Goal: Information Seeking & Learning: Learn about a topic

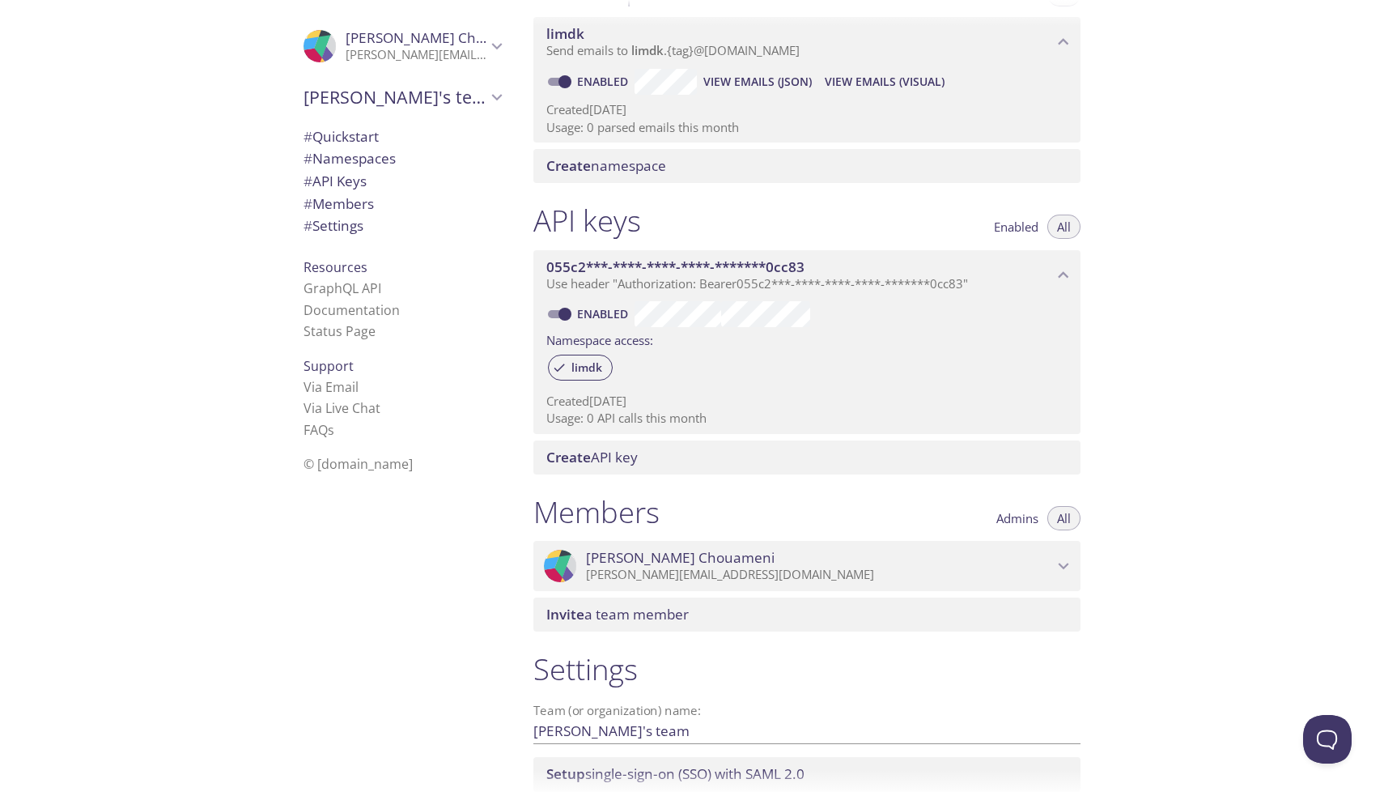
scroll to position [172, 0]
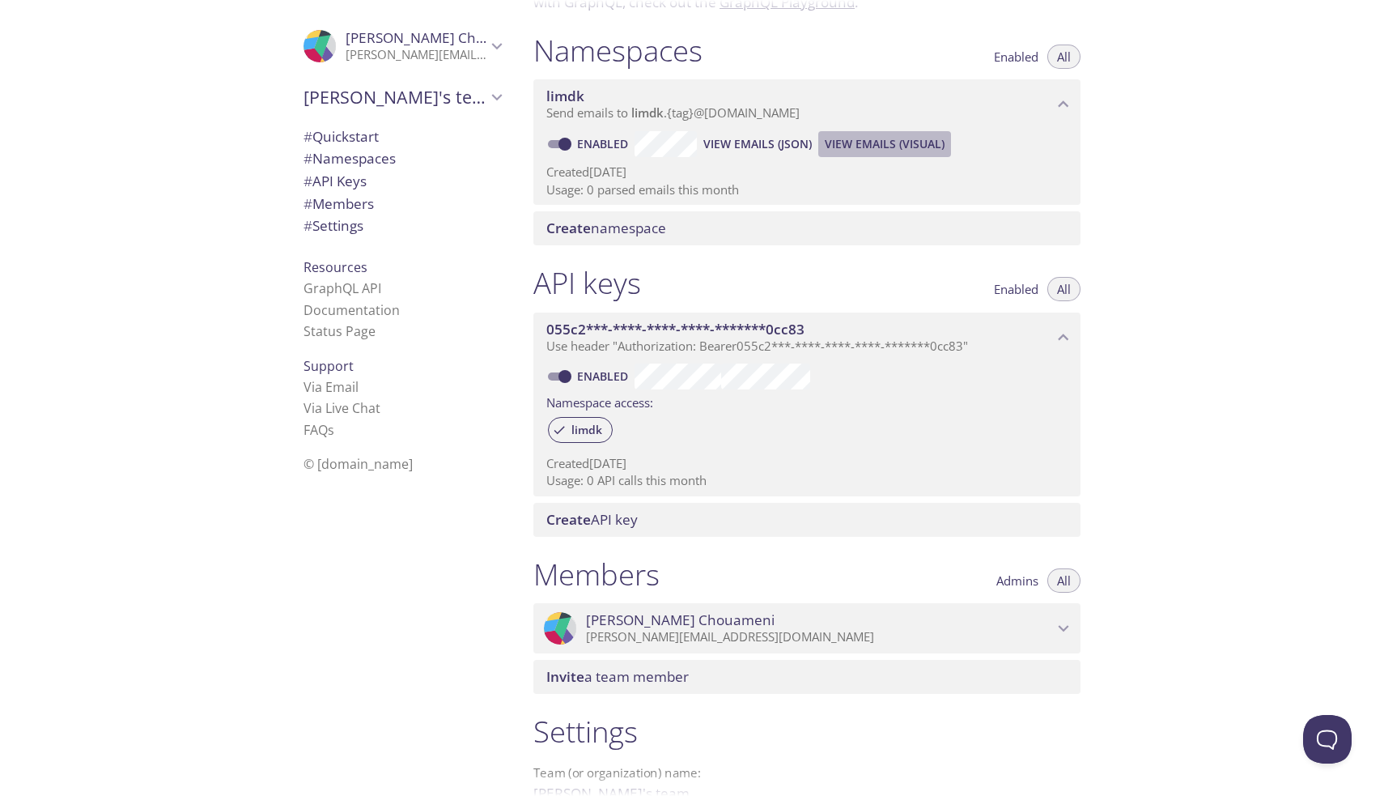
click at [876, 134] on span "View Emails (Visual)" at bounding box center [885, 143] width 120 height 19
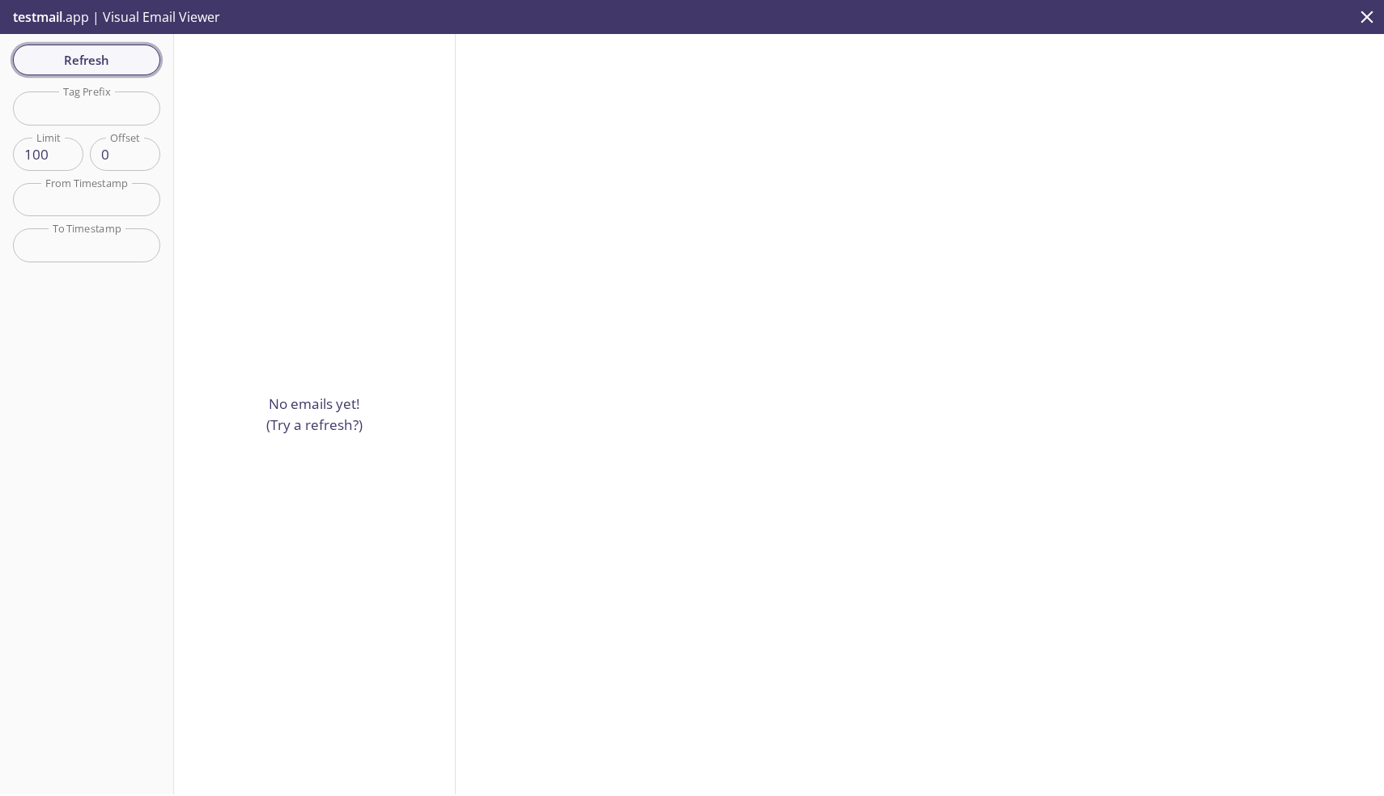
click at [111, 65] on span "Refresh" at bounding box center [86, 59] width 121 height 21
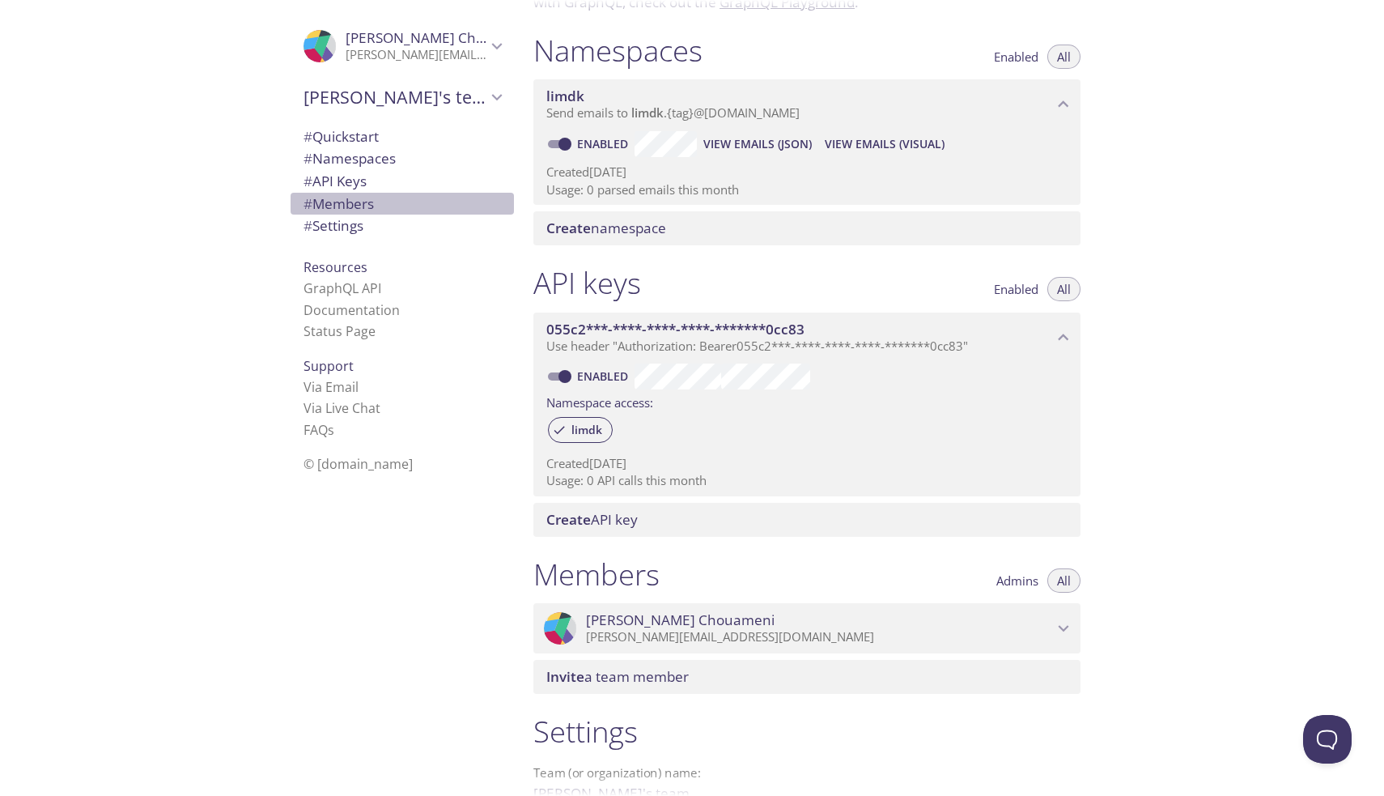
click at [382, 198] on span "# Members" at bounding box center [402, 203] width 197 height 21
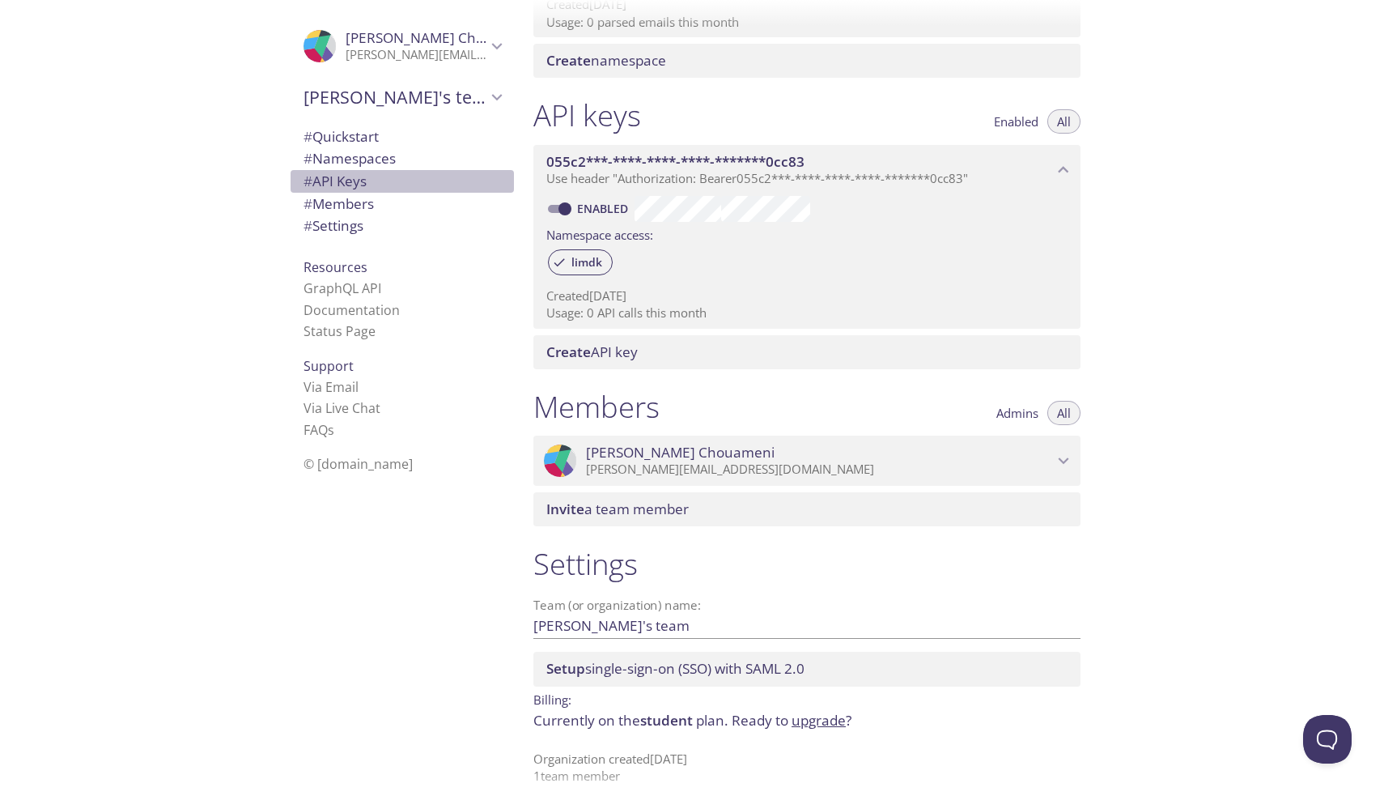
click at [387, 183] on span "# API Keys" at bounding box center [402, 181] width 197 height 21
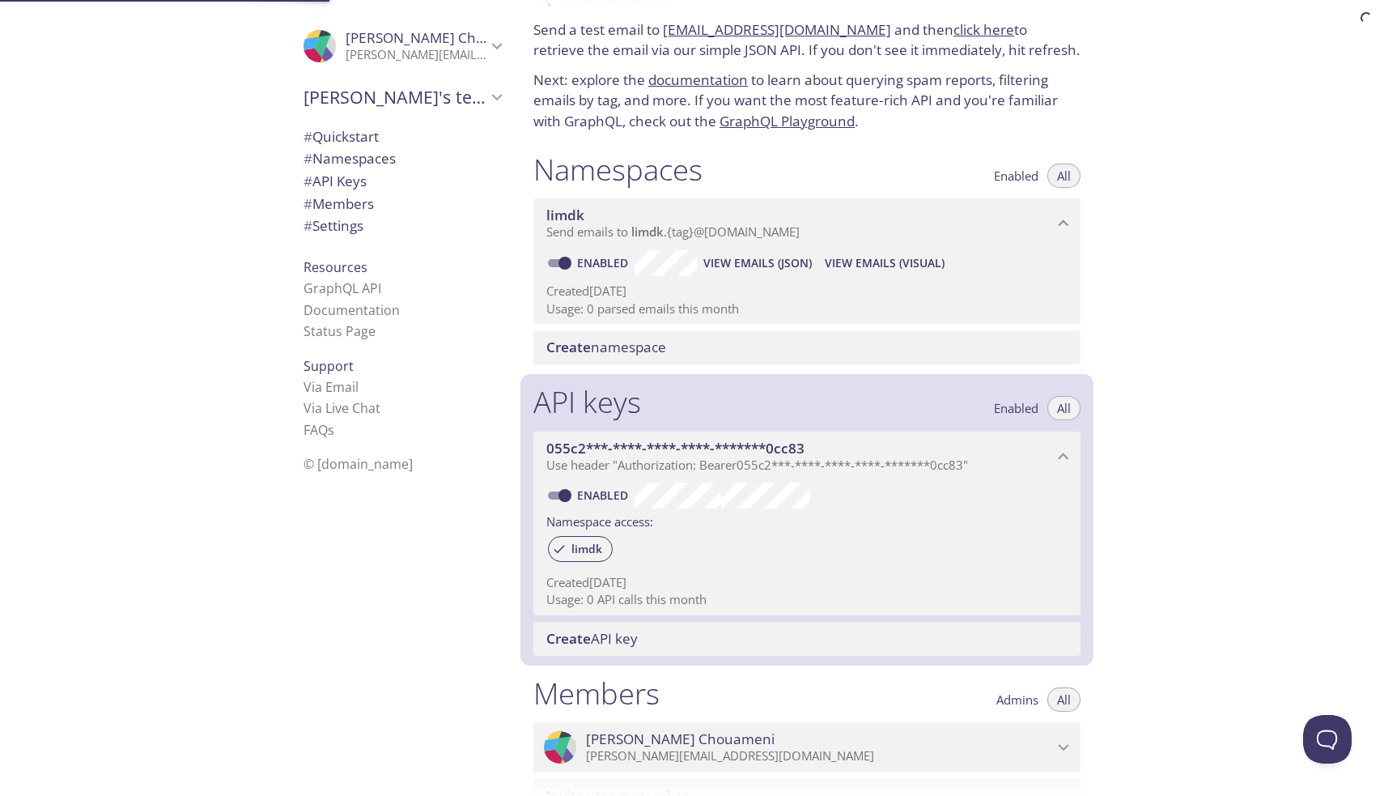
scroll to position [52, 0]
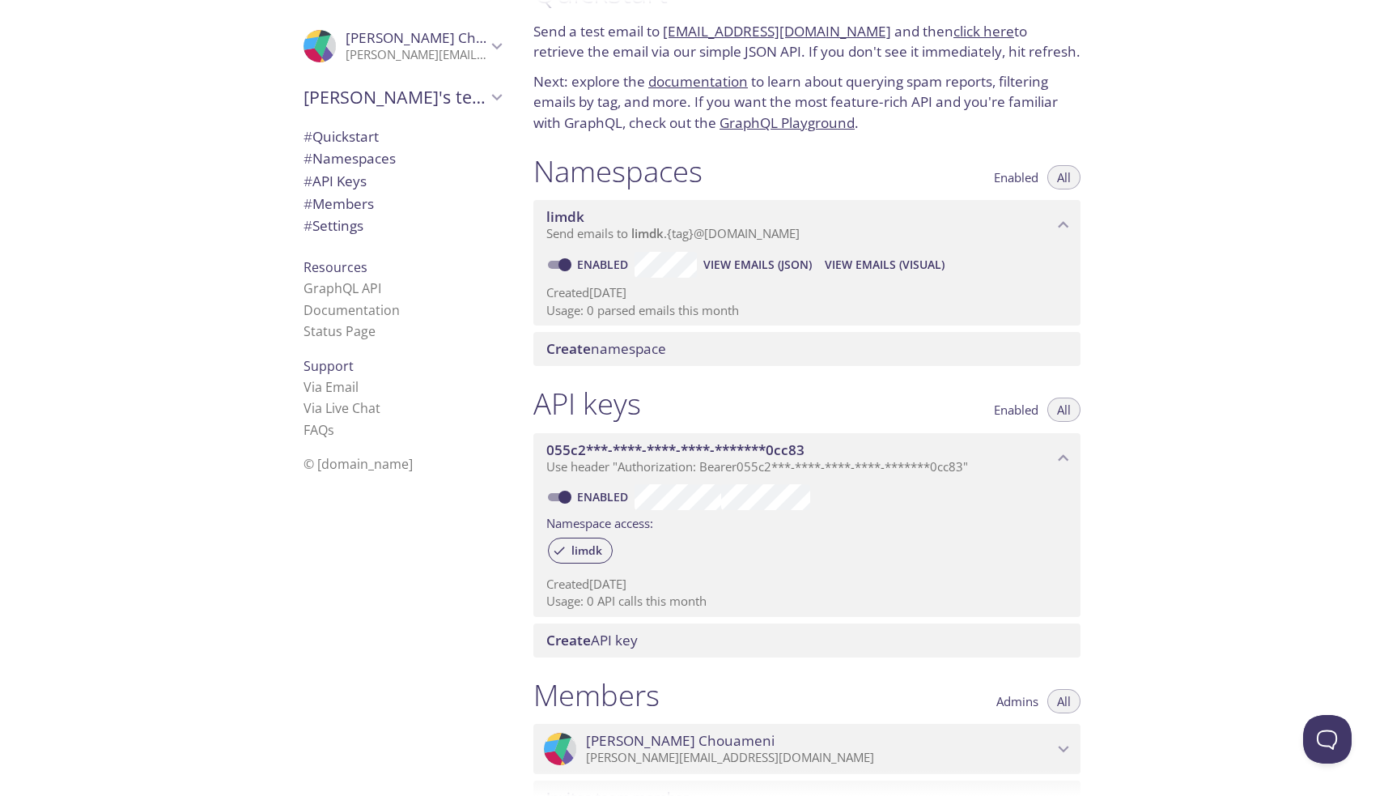
click at [380, 164] on span "# Namespaces" at bounding box center [350, 158] width 92 height 19
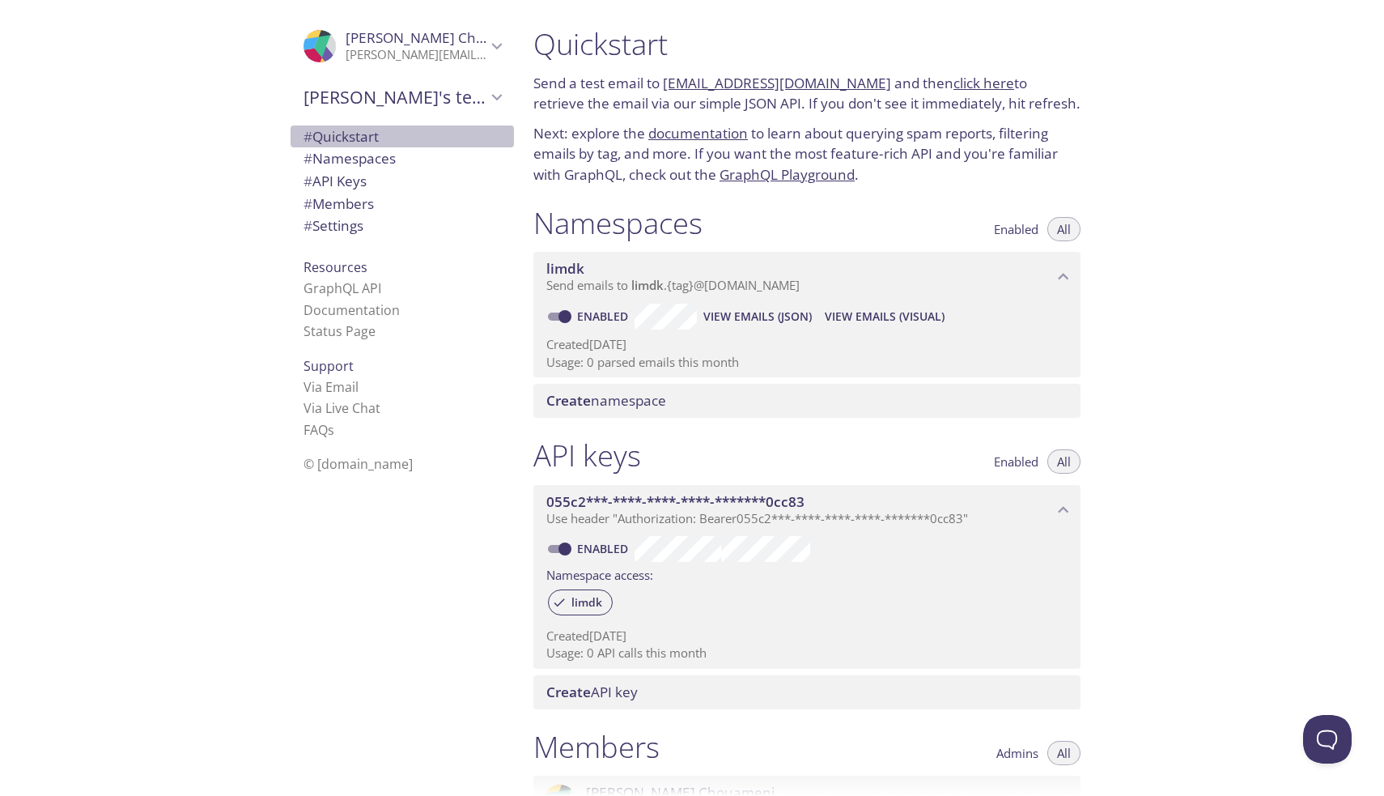
click at [374, 134] on span "# Quickstart" at bounding box center [341, 136] width 75 height 19
click at [685, 83] on link "[EMAIL_ADDRESS][DOMAIN_NAME]" at bounding box center [777, 83] width 228 height 19
click at [954, 84] on link "click here" at bounding box center [983, 83] width 61 height 19
click at [970, 82] on link "click here" at bounding box center [983, 83] width 61 height 19
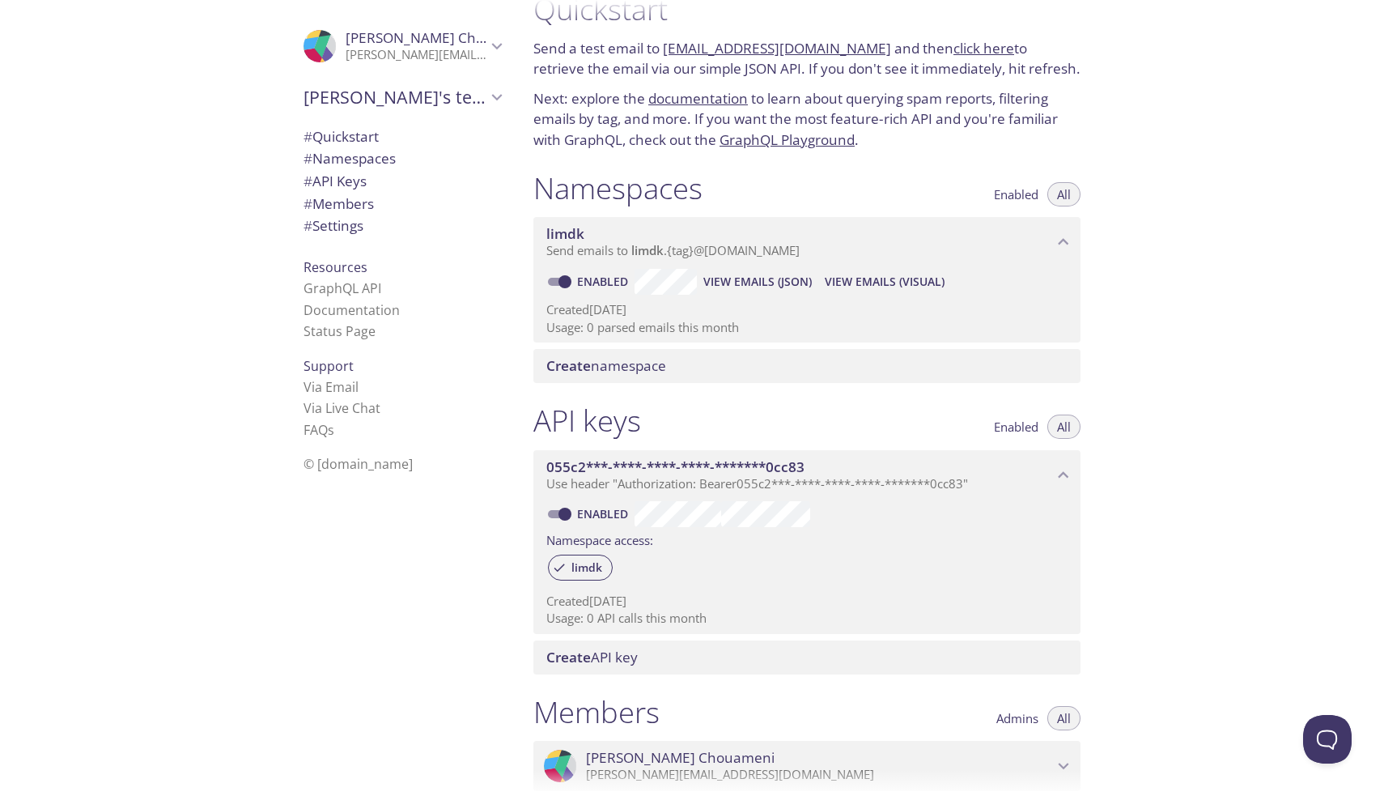
scroll to position [48, 0]
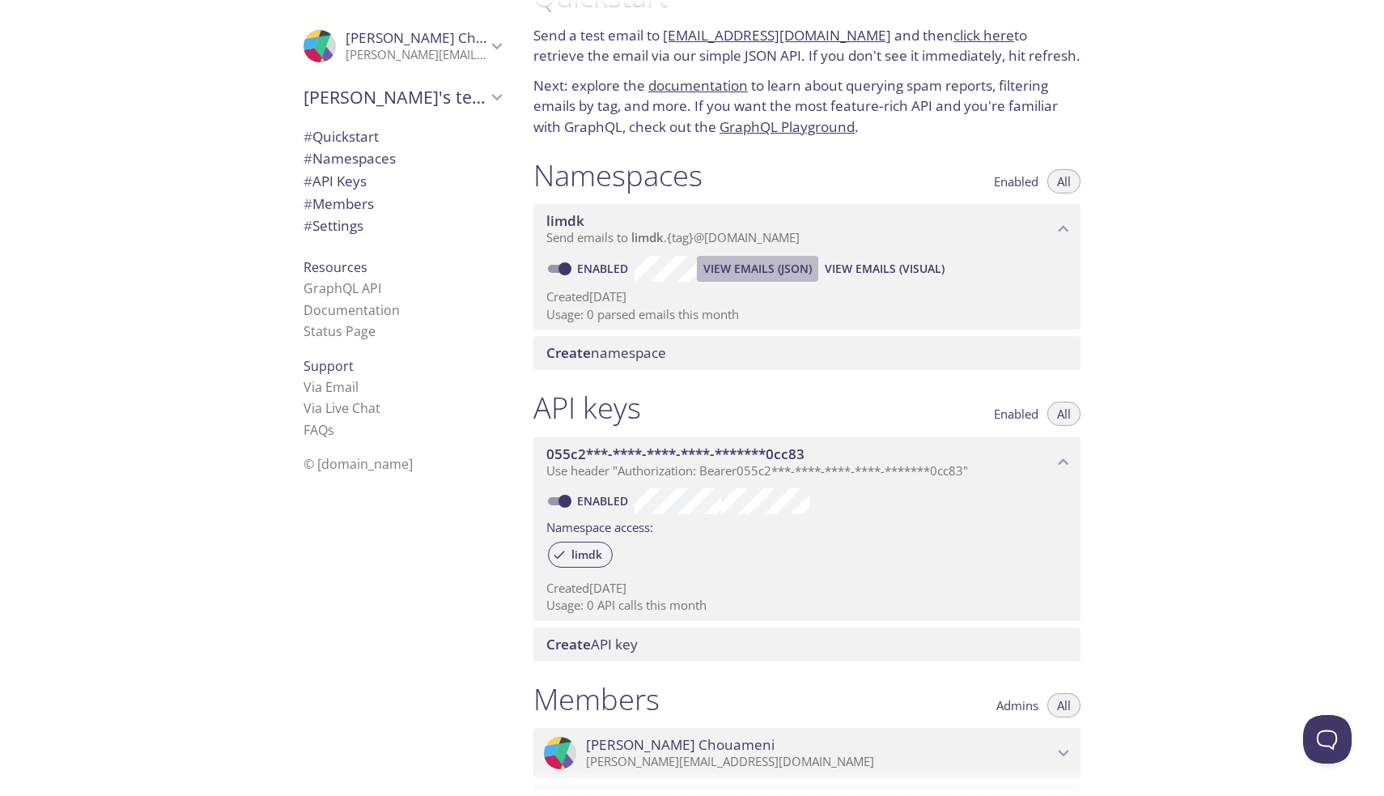
click at [758, 265] on span "View Emails (JSON)" at bounding box center [757, 268] width 108 height 19
click at [789, 261] on span "View Emails (JSON)" at bounding box center [757, 268] width 108 height 19
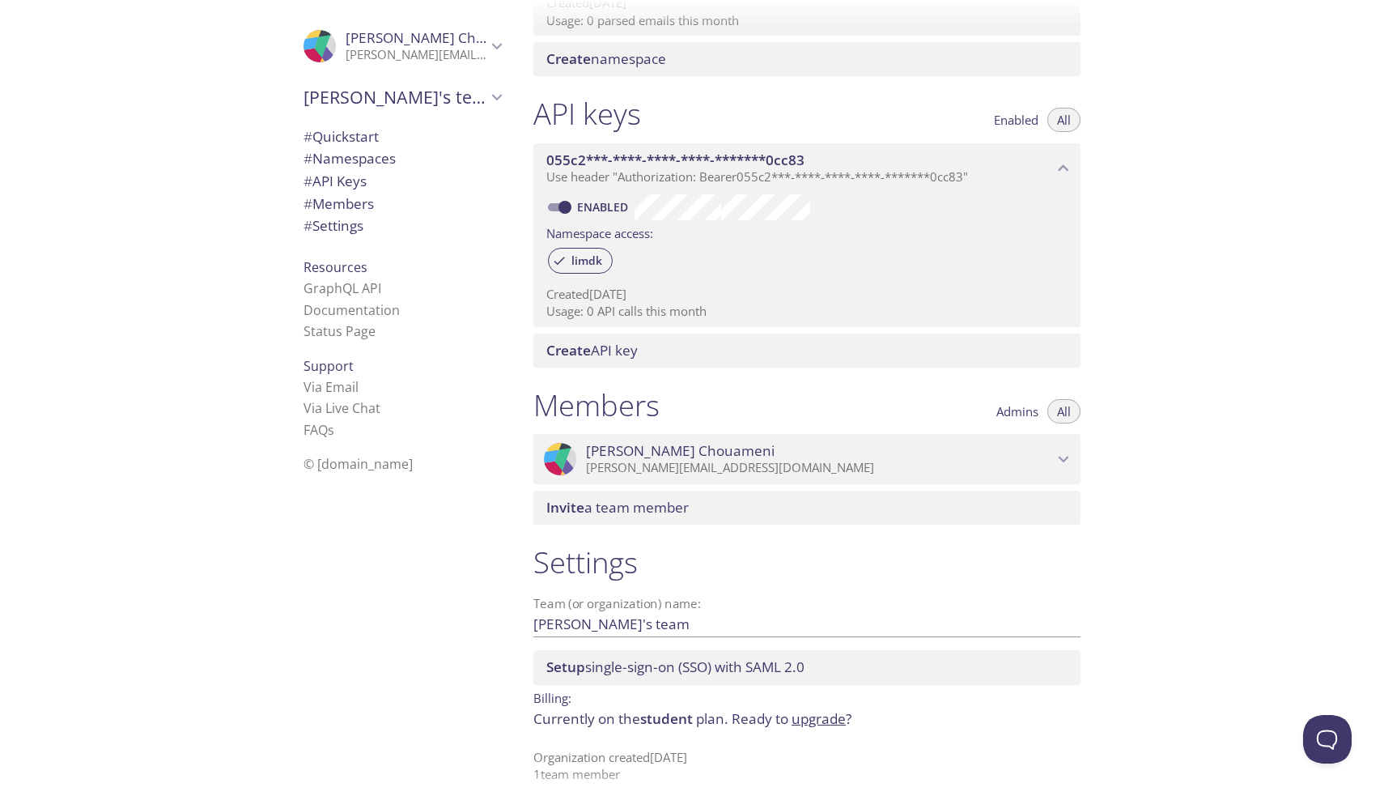
scroll to position [0, 0]
click at [368, 156] on span "# Namespaces" at bounding box center [350, 158] width 92 height 19
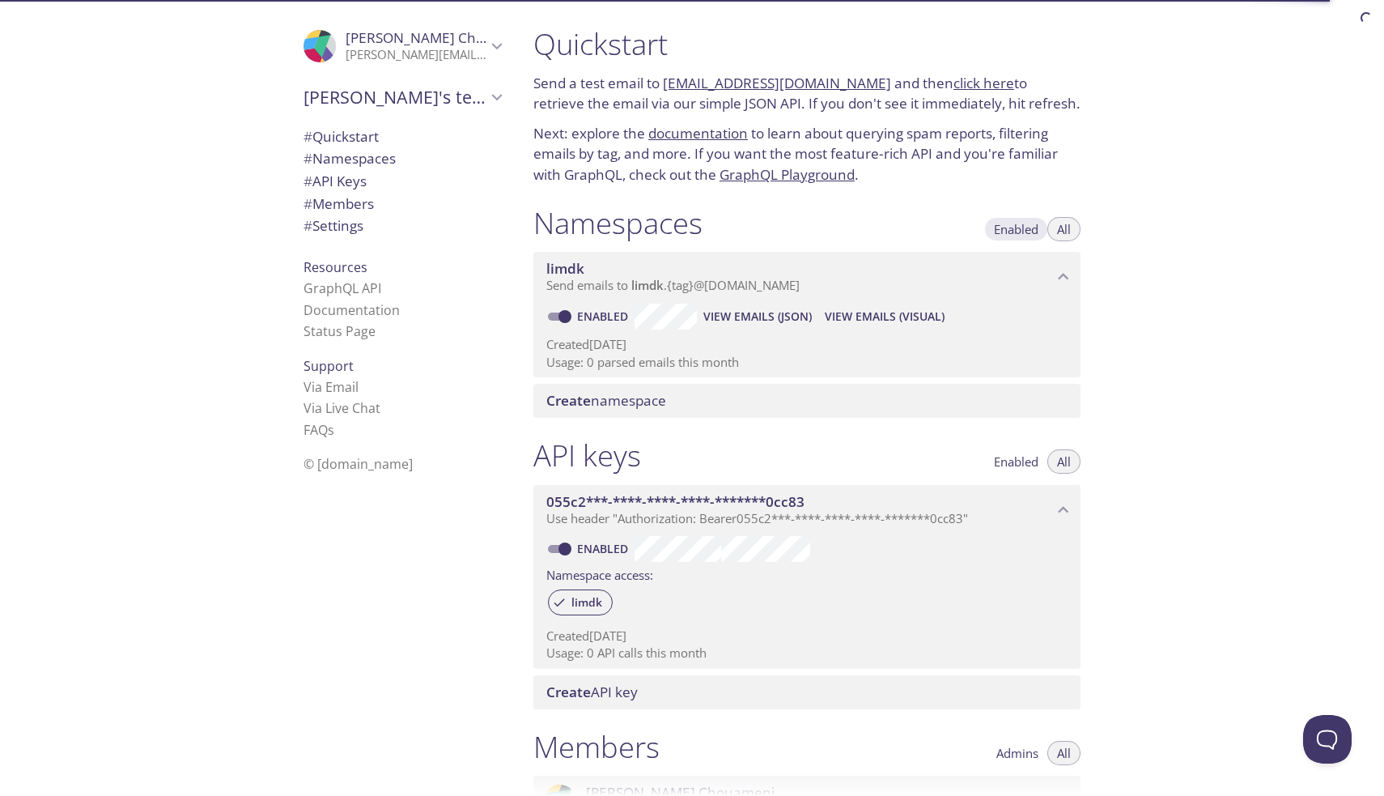
click at [1018, 229] on span "Enabled" at bounding box center [1016, 229] width 45 height 0
click at [1058, 229] on span "All" at bounding box center [1064, 229] width 14 height 0
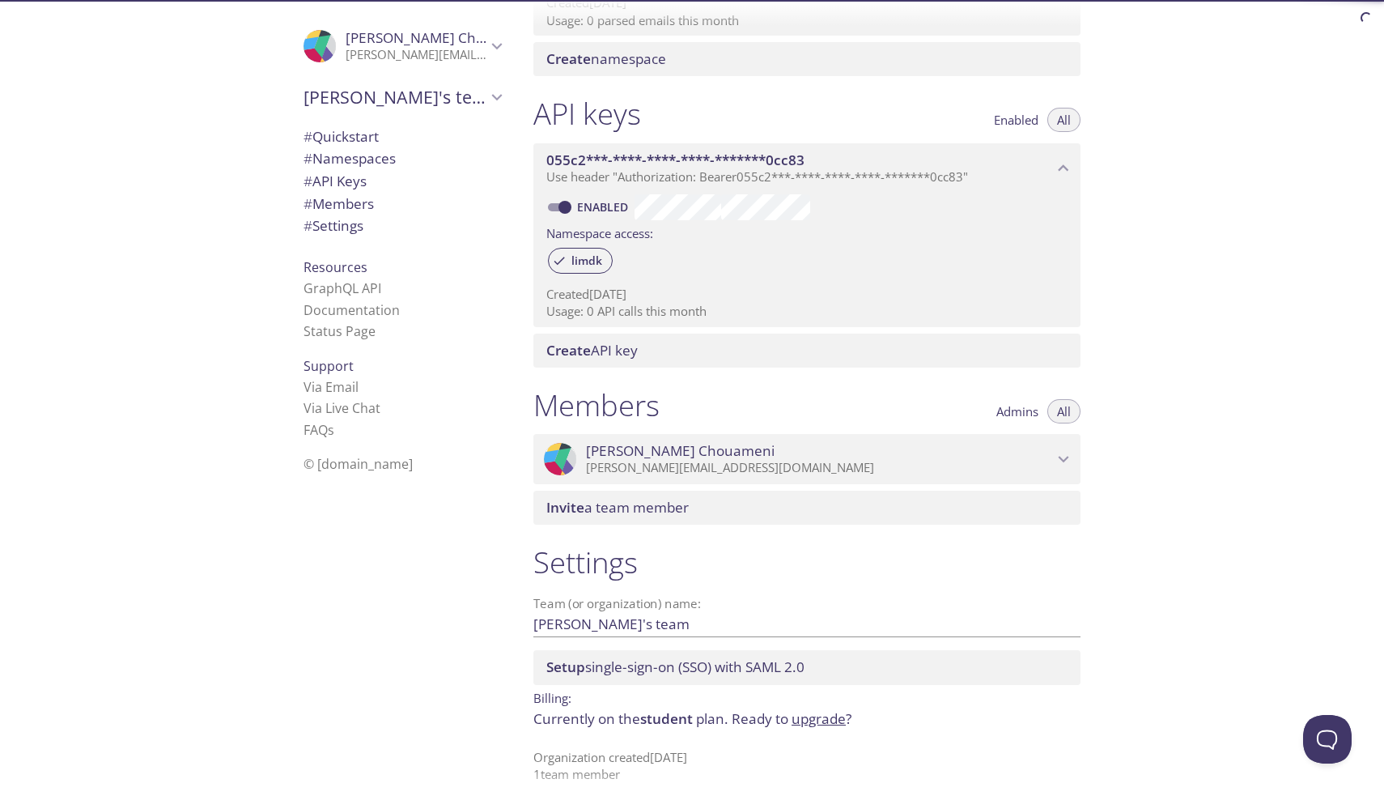
click at [821, 709] on link "upgrade" at bounding box center [819, 718] width 54 height 19
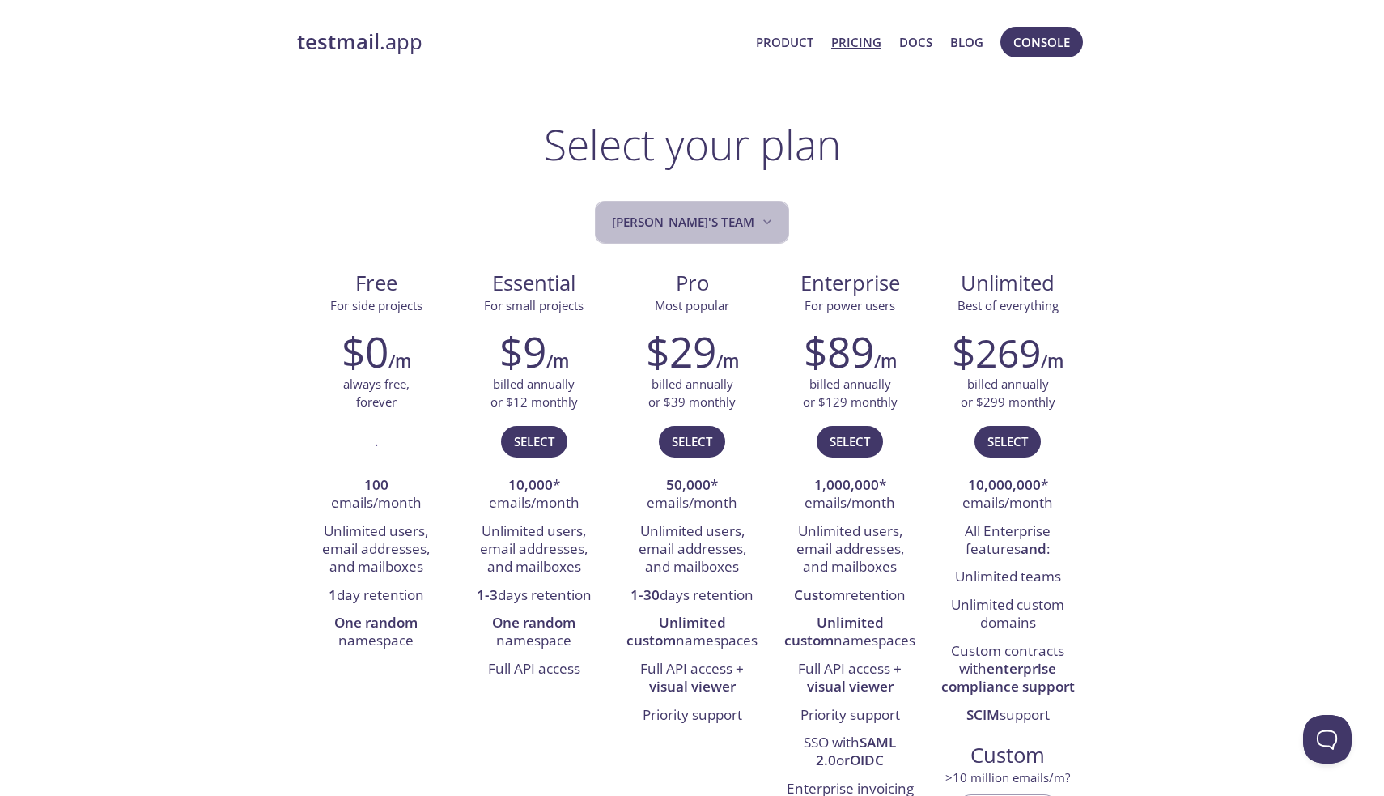
click at [759, 214] on icon "Jean's team" at bounding box center [767, 222] width 16 height 16
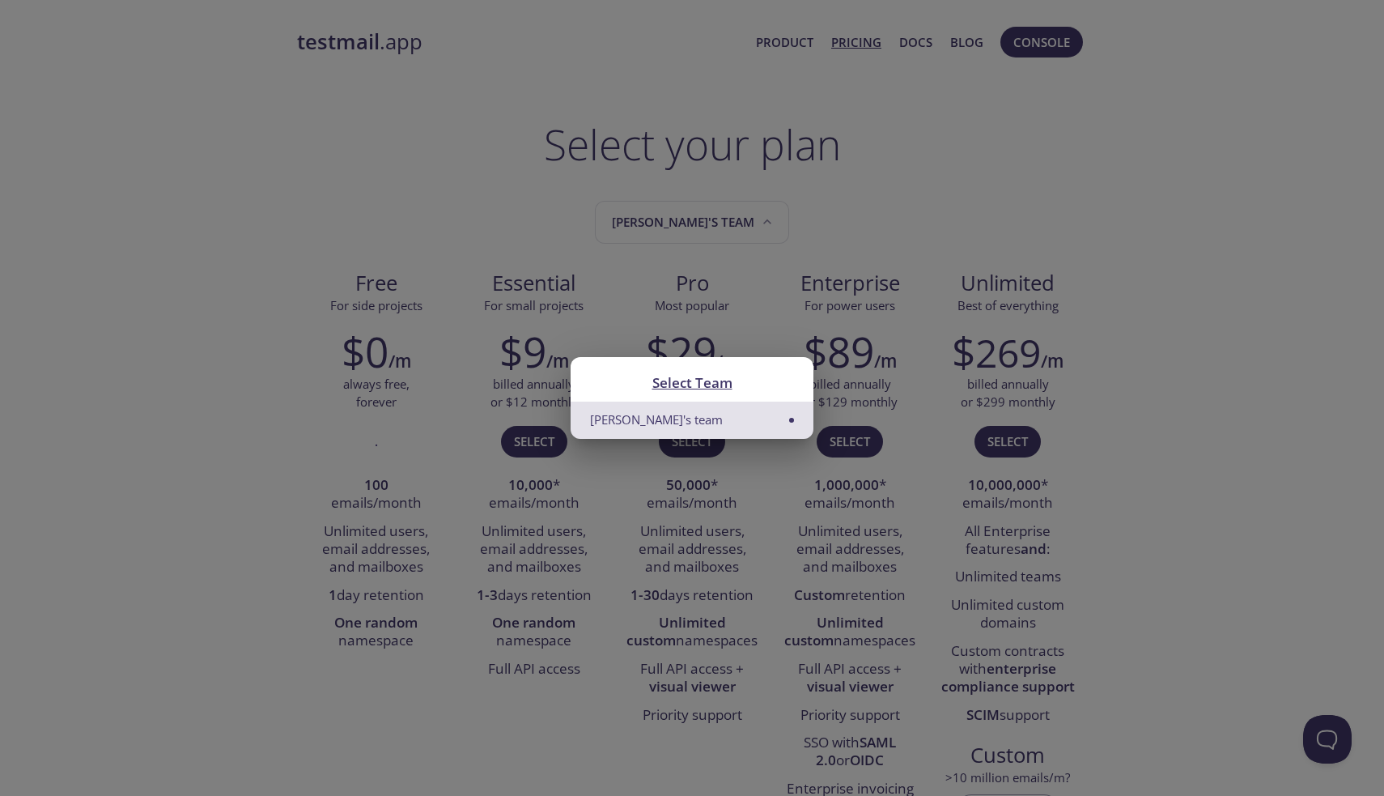
click at [720, 433] on li "[PERSON_NAME]'s team" at bounding box center [692, 419] width 243 height 36
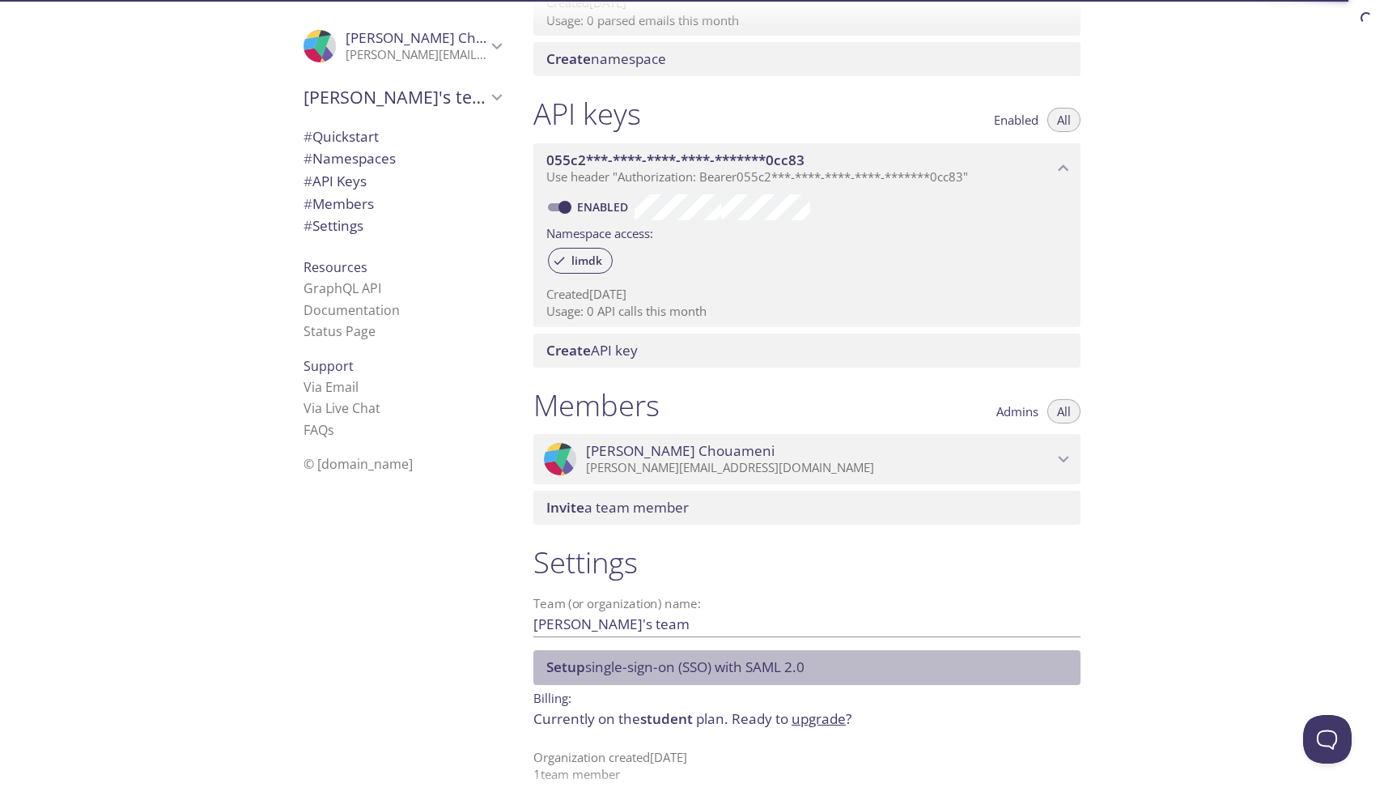
click at [790, 664] on span "Setup single-sign-on (SSO) with SAML 2.0" at bounding box center [675, 666] width 258 height 19
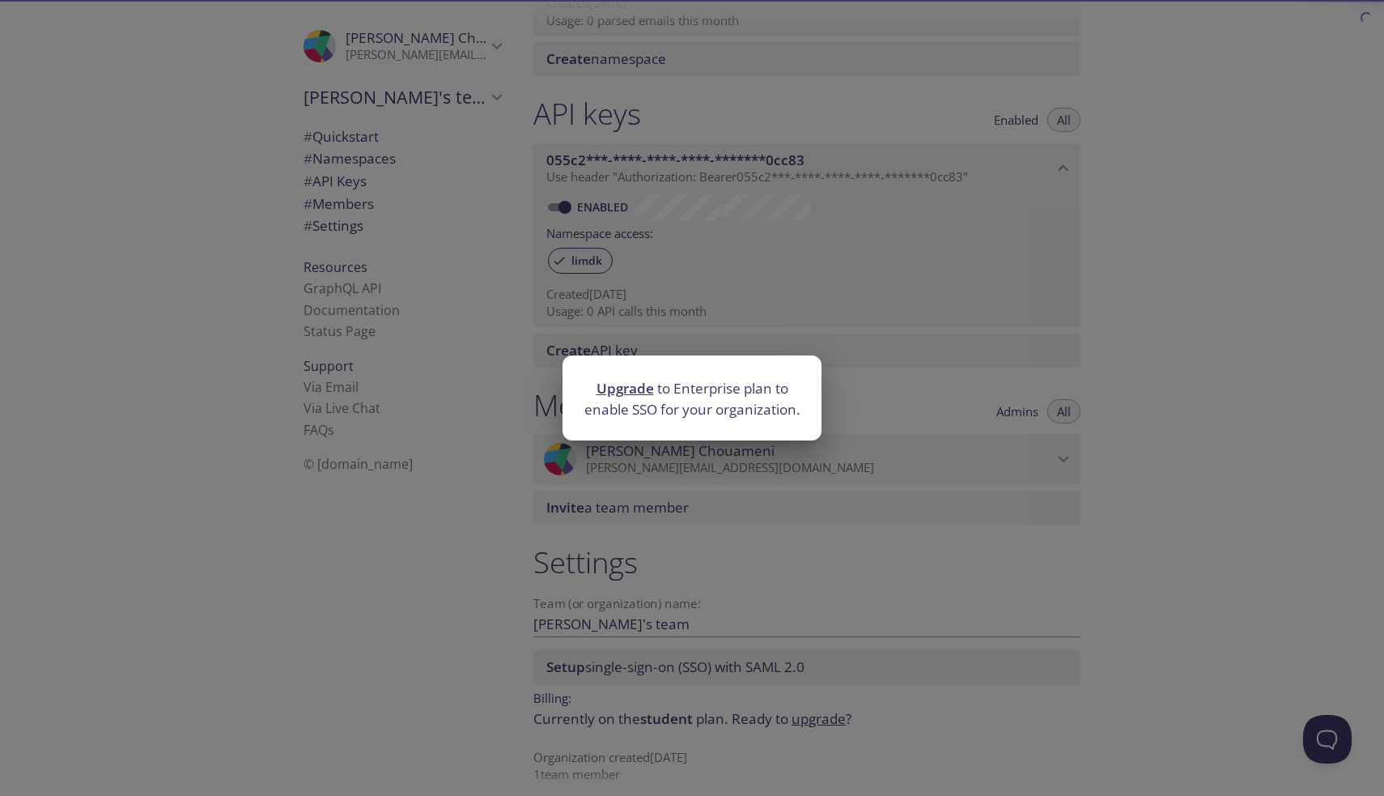
click at [622, 393] on link "Upgrade" at bounding box center [624, 388] width 57 height 19
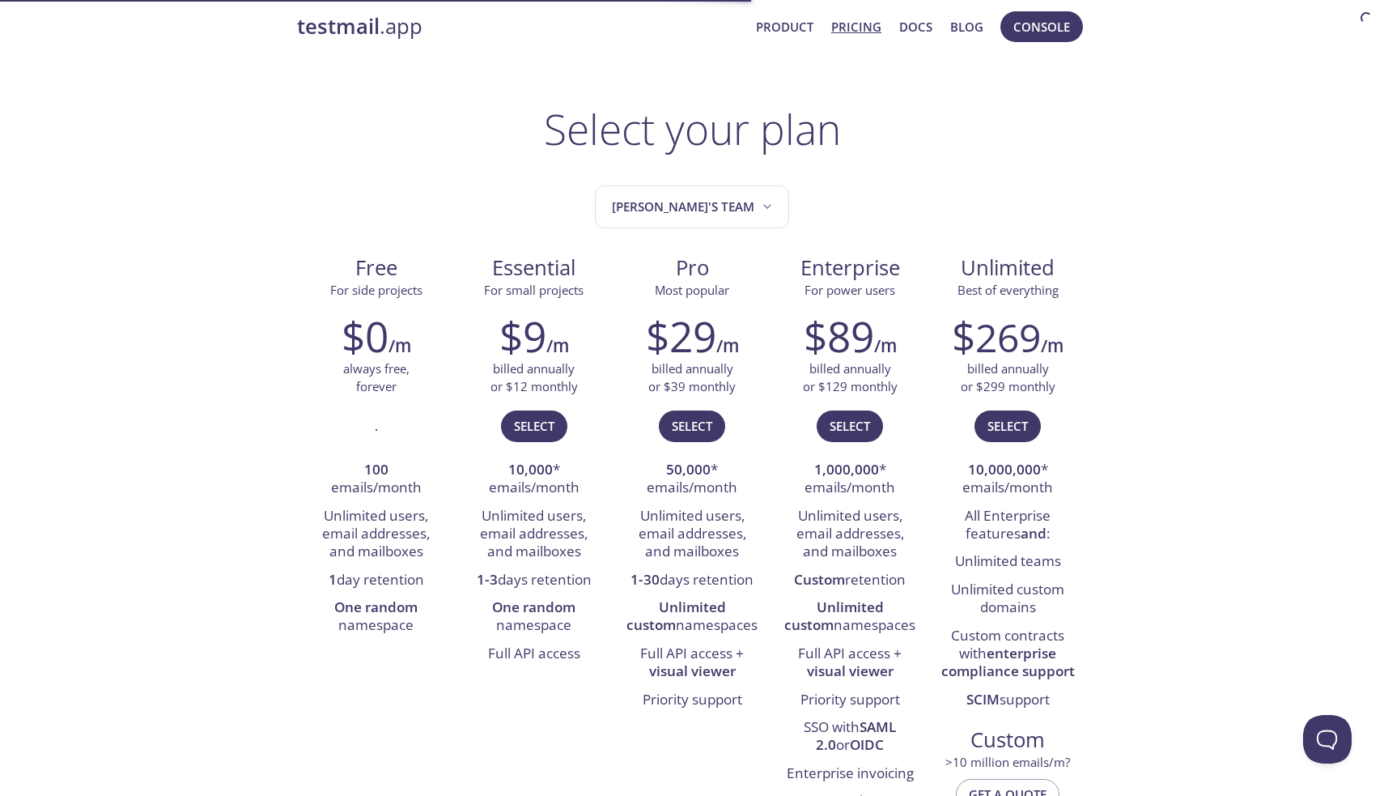
scroll to position [24, 0]
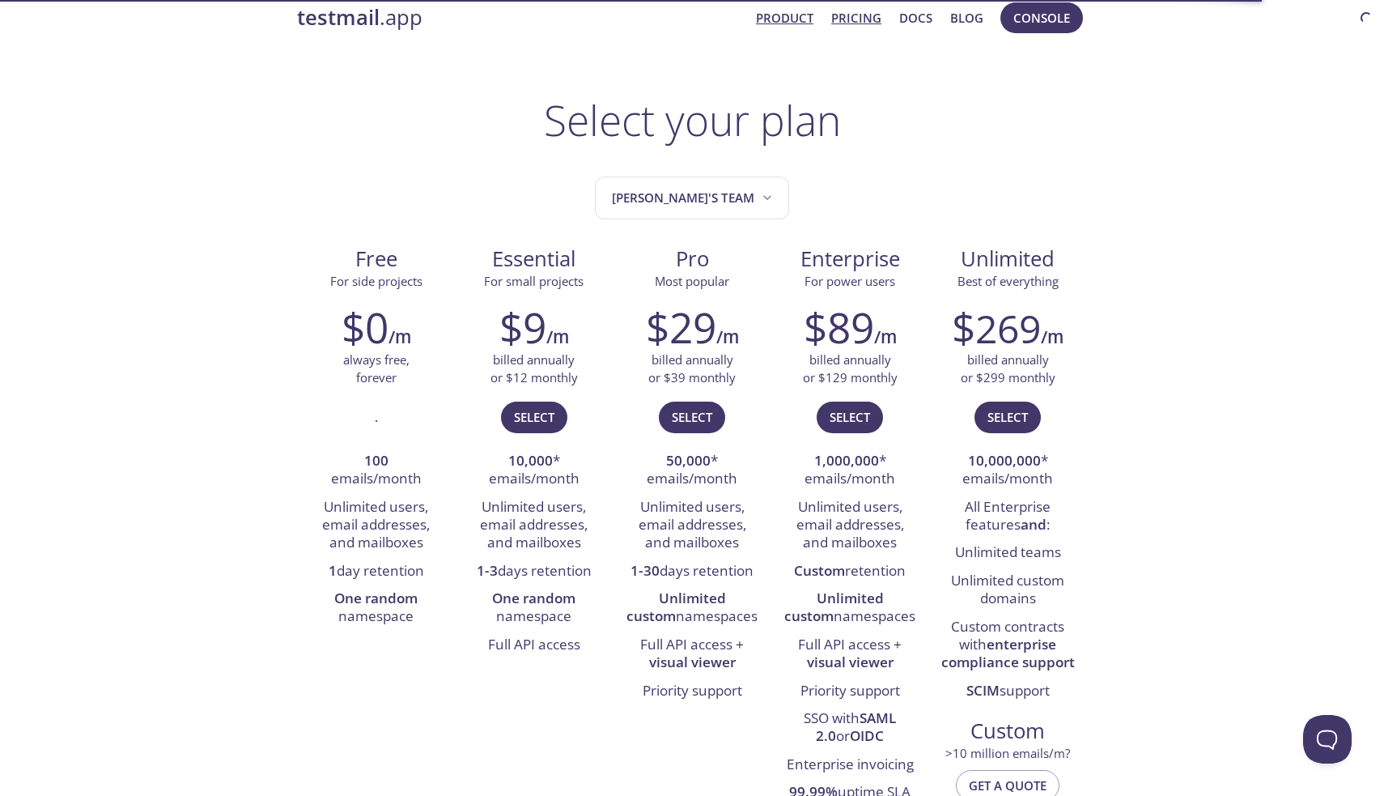
click at [771, 14] on link "Product" at bounding box center [784, 17] width 57 height 21
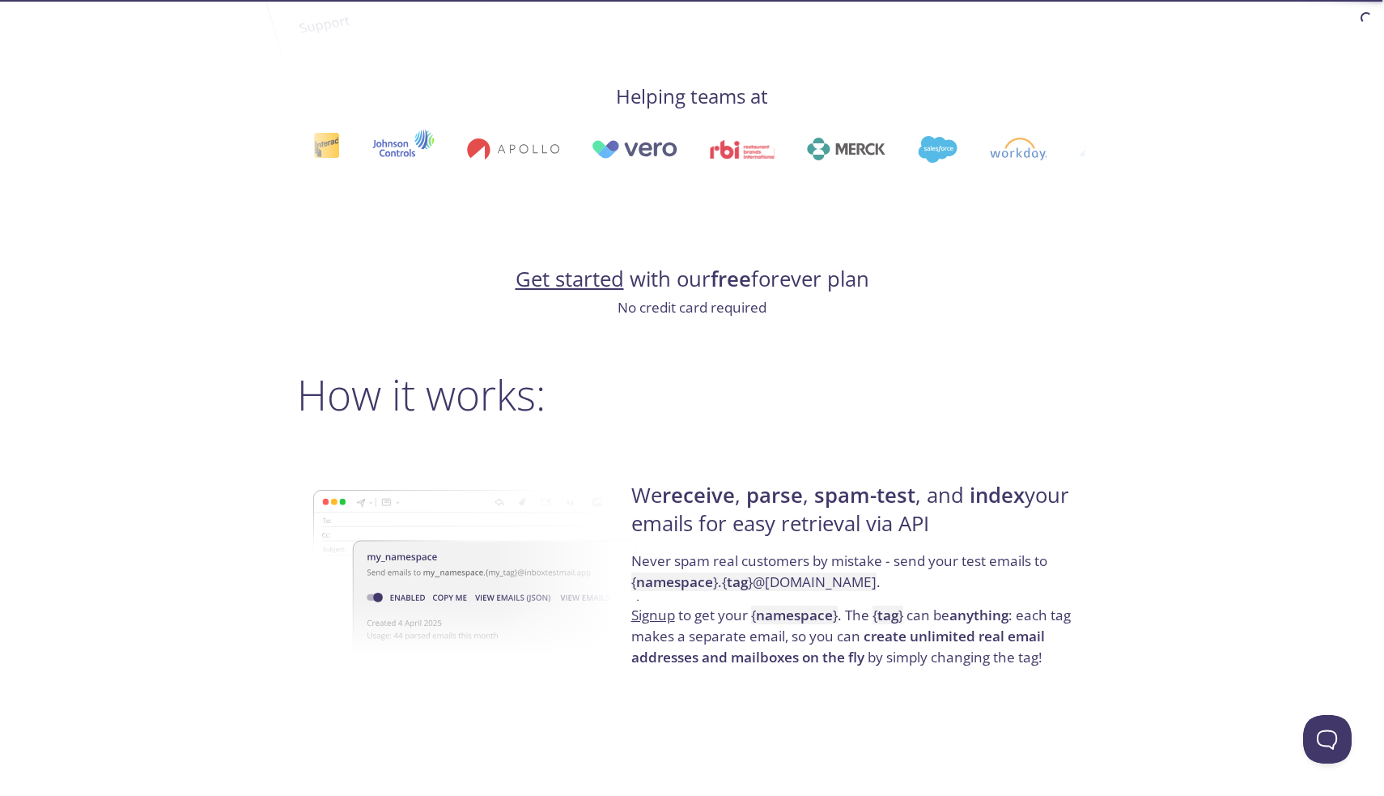
scroll to position [848, 0]
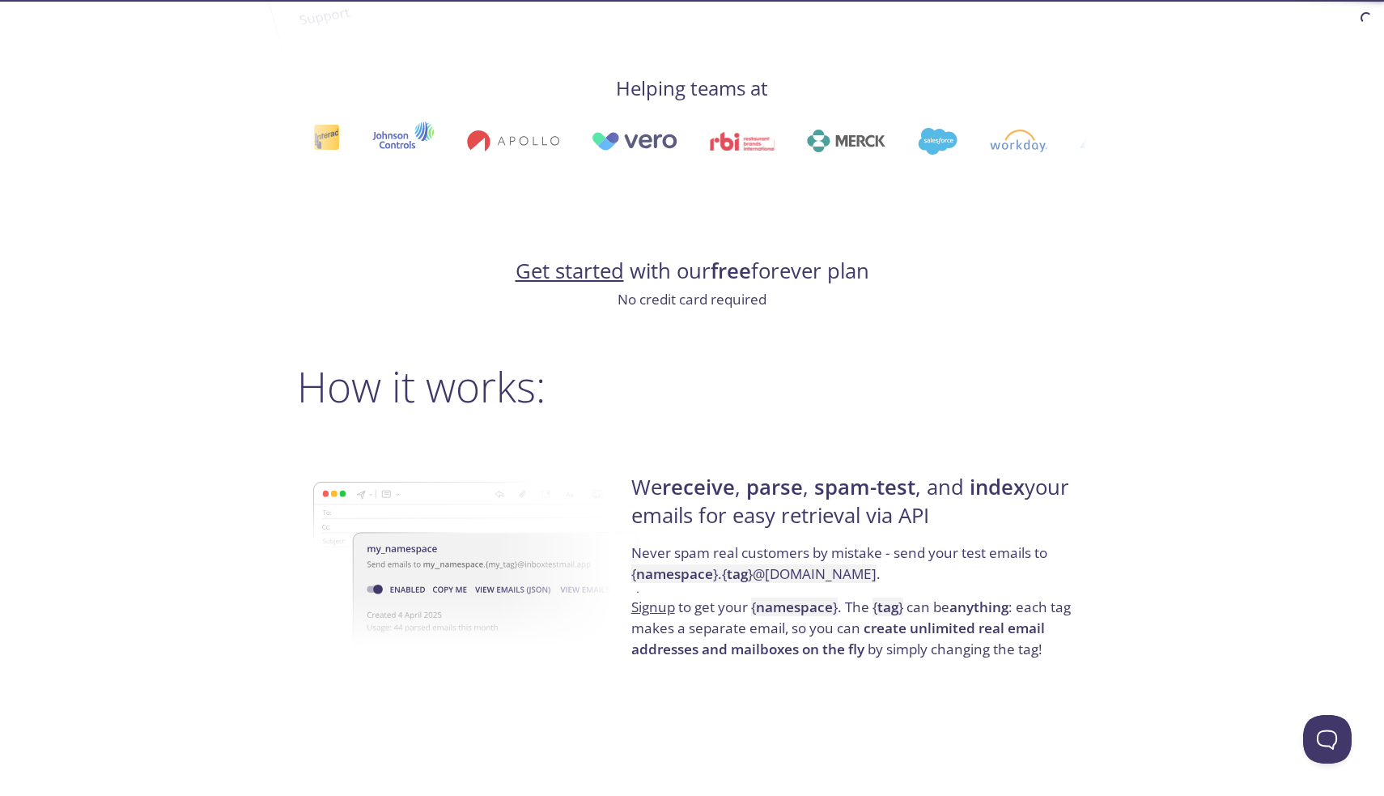
click at [599, 265] on link "Get started" at bounding box center [570, 271] width 108 height 28
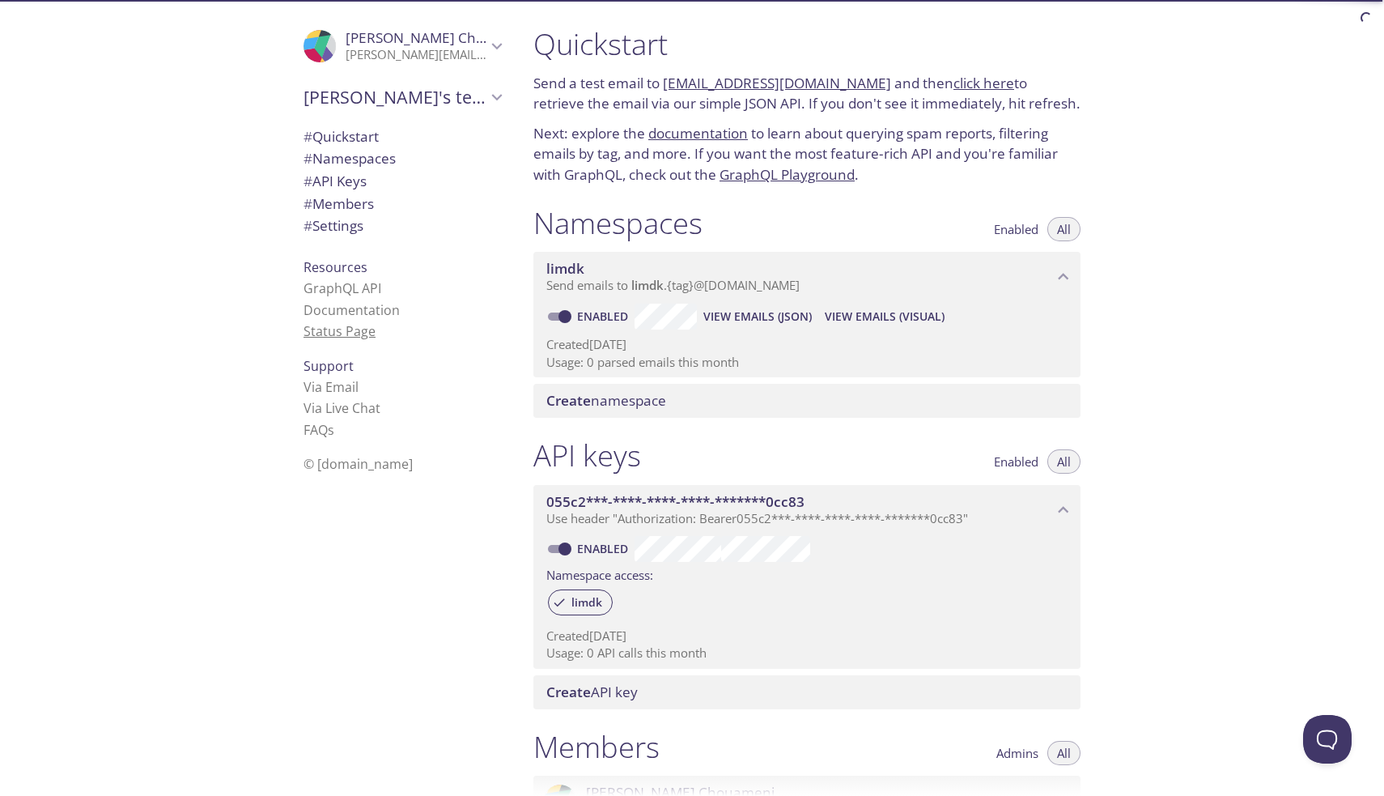
click at [366, 325] on link "Status Page" at bounding box center [340, 331] width 72 height 18
